Goal: Task Accomplishment & Management: Use online tool/utility

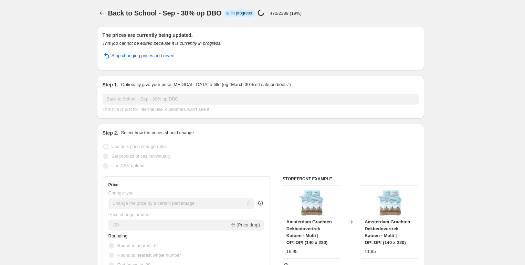
select select "percentage"
select select "remove"
select select "collection"
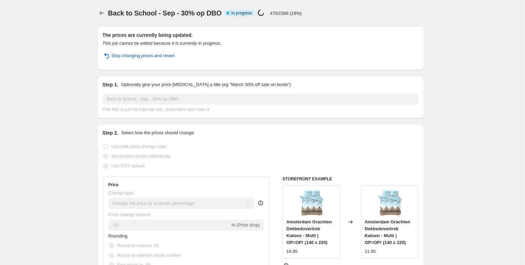
scroll to position [1, 0]
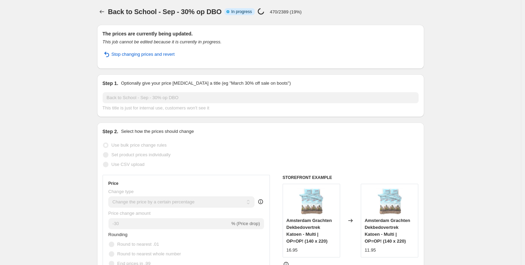
click at [165, 53] on span "Stop changing prices and revert" at bounding box center [142, 54] width 63 height 7
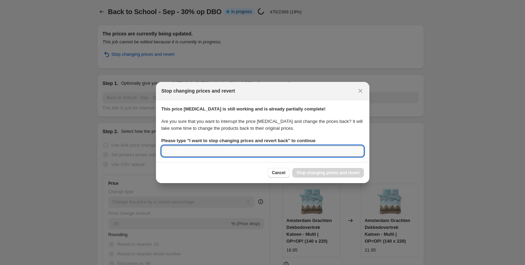
click at [235, 155] on input "Please type " I want to stop changing prices and revert back " to continue" at bounding box center [262, 151] width 202 height 11
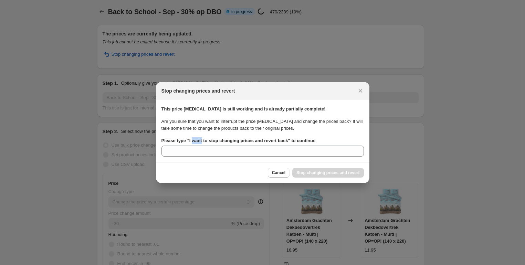
drag, startPoint x: 193, startPoint y: 142, endPoint x: 204, endPoint y: 142, distance: 11.0
click at [204, 142] on b "Please type " I want to stop changing prices and revert back " to continue" at bounding box center [238, 140] width 154 height 5
click at [204, 146] on input "Please type " I want to stop changing prices and revert back " to continue" at bounding box center [262, 151] width 202 height 11
drag, startPoint x: 191, startPoint y: 141, endPoint x: 293, endPoint y: 142, distance: 102.9
click at [293, 142] on b "Please type " I want to stop changing prices and revert back " to continue" at bounding box center [238, 140] width 154 height 5
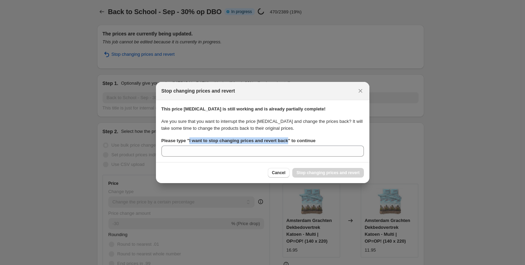
click at [293, 146] on input "Please type " I want to stop changing prices and revert back " to continue" at bounding box center [262, 151] width 202 height 11
click at [290, 141] on b "Please type " I want to stop changing prices and revert back " to continue" at bounding box center [238, 140] width 154 height 5
click at [290, 146] on input "Please type " I want to stop changing prices and revert back " to continue" at bounding box center [262, 151] width 202 height 11
drag, startPoint x: 290, startPoint y: 141, endPoint x: 190, endPoint y: 142, distance: 100.5
click at [190, 142] on b "Please type " I want to stop changing prices and revert back " to continue" at bounding box center [238, 140] width 154 height 5
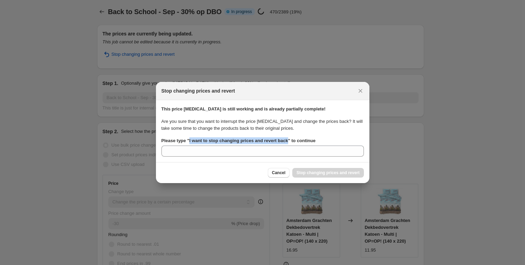
click at [190, 146] on input "Please type " I want to stop changing prices and revert back " to continue" at bounding box center [262, 151] width 202 height 11
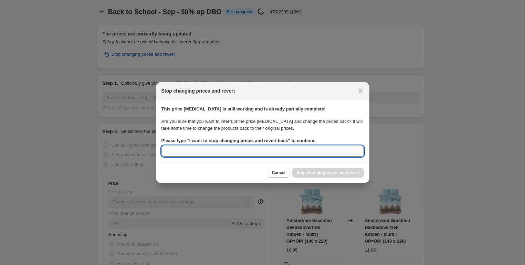
click at [223, 152] on input "Please type " I want to stop changing prices and revert back " to continue" at bounding box center [262, 151] width 202 height 11
type input "I want to stop changing prices and revert back"
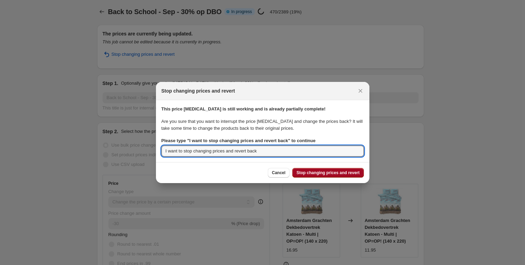
drag, startPoint x: 223, startPoint y: 152, endPoint x: 325, endPoint y: 173, distance: 104.2
click at [325, 173] on span "Stop changing prices and revert" at bounding box center [327, 173] width 63 height 6
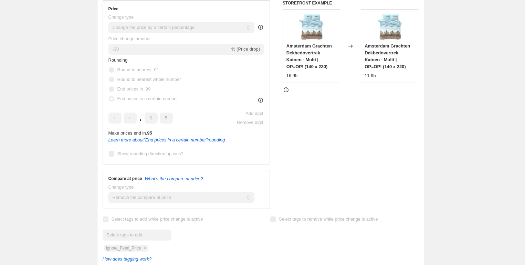
scroll to position [0, 0]
